Goal: Navigation & Orientation: Find specific page/section

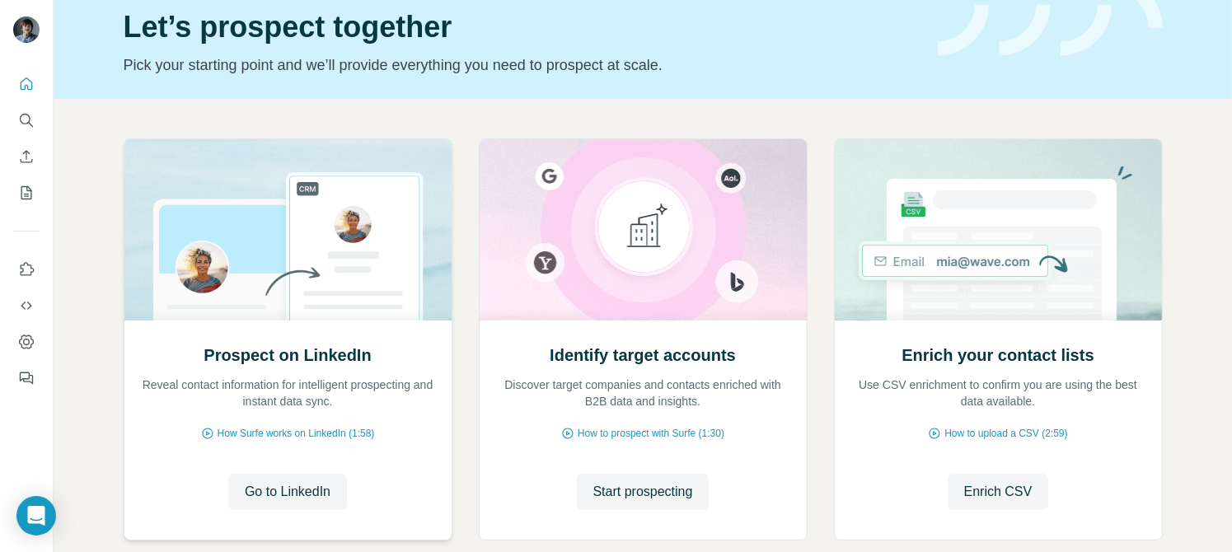
scroll to position [159, 0]
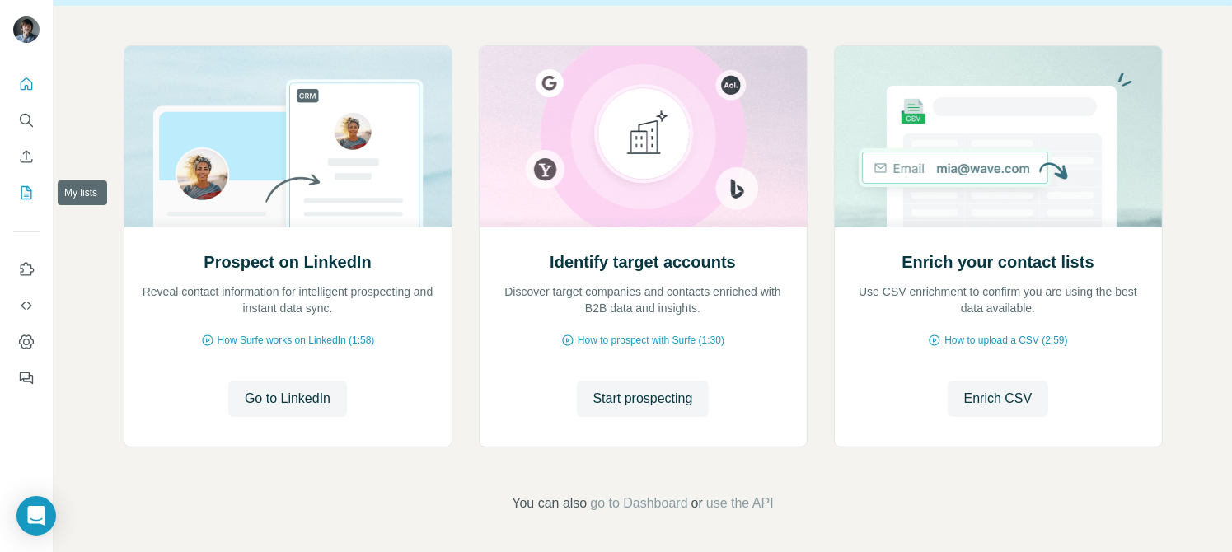
click at [28, 201] on button "My lists" at bounding box center [26, 193] width 26 height 30
click at [27, 193] on icon "My lists" at bounding box center [26, 193] width 16 height 16
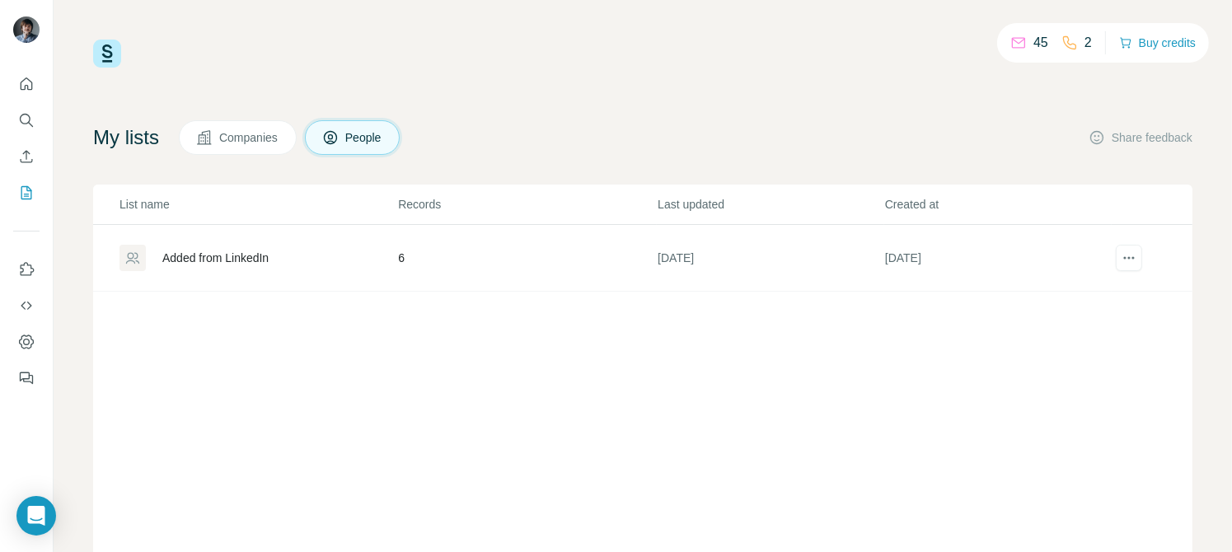
click at [534, 101] on div "45 2 Buy credits My lists Companies People Share feedback List name Records Las…" at bounding box center [643, 335] width 1100 height 590
click at [211, 138] on icon at bounding box center [204, 137] width 14 height 14
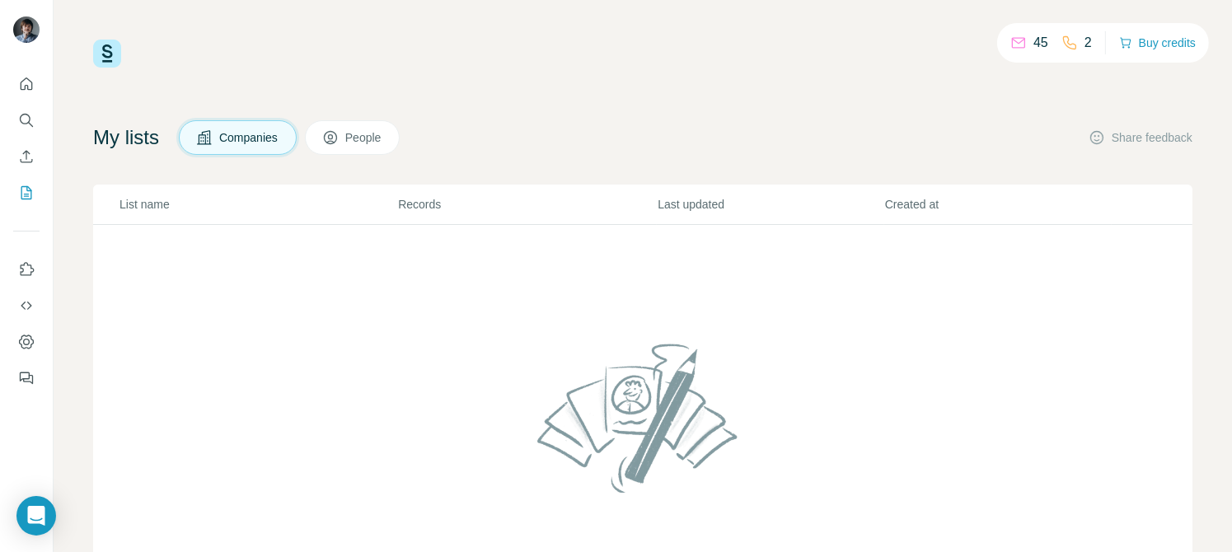
click at [337, 145] on button "People" at bounding box center [353, 137] width 96 height 35
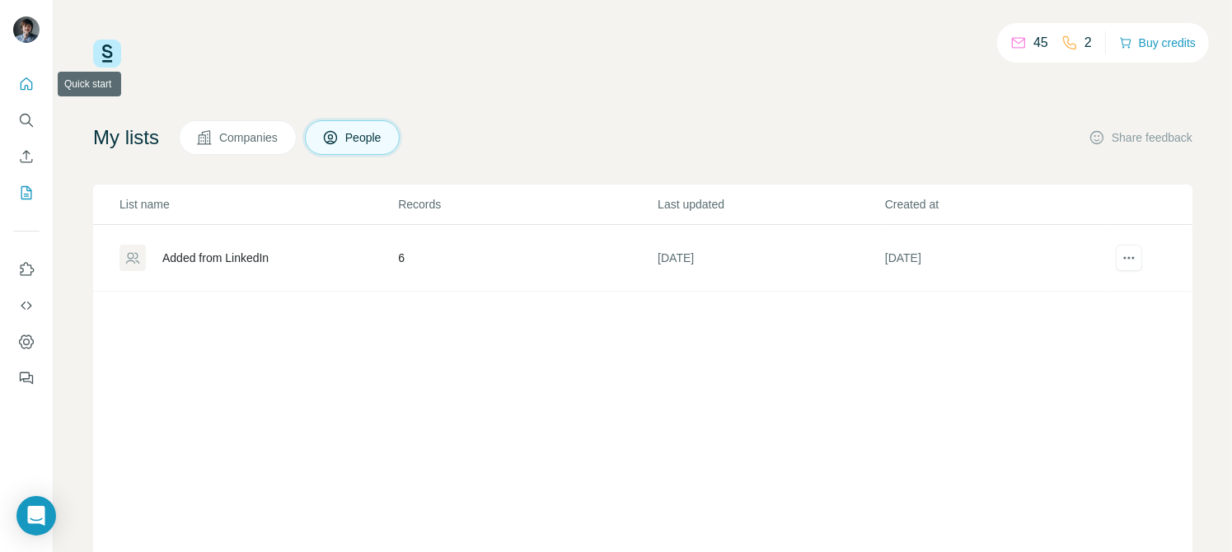
click at [25, 83] on icon "Quick start" at bounding box center [26, 84] width 16 height 16
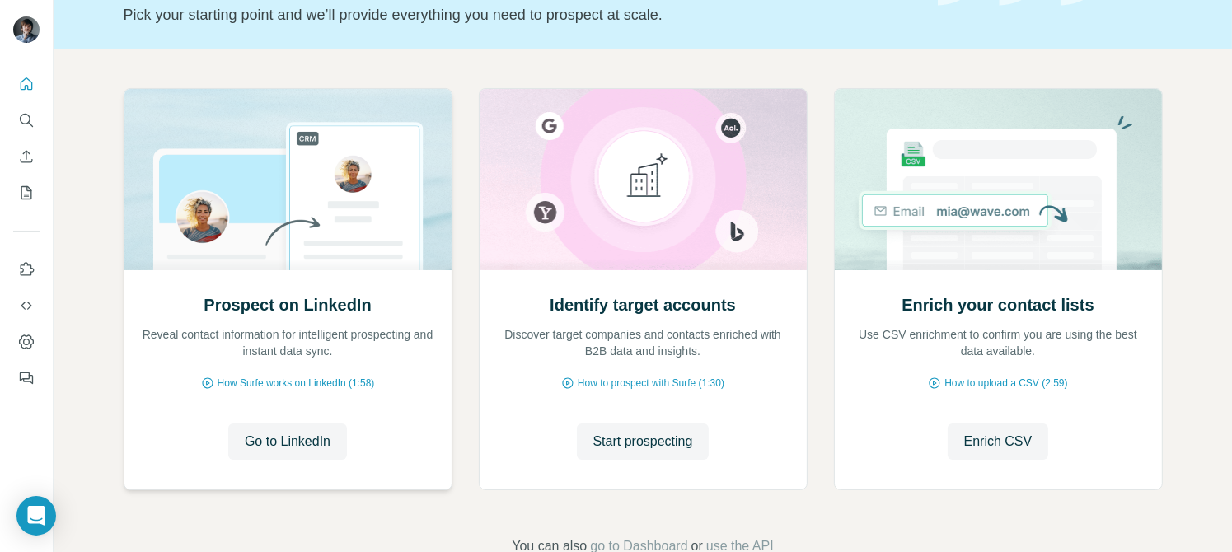
scroll to position [159, 0]
